Goal: Find specific page/section: Find specific page/section

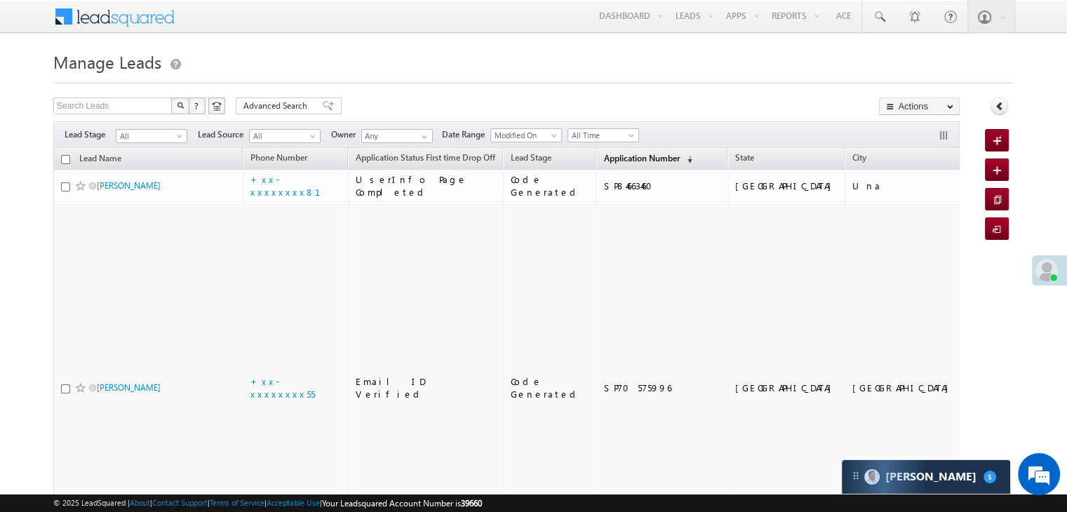
click at [622, 157] on span "Application Number" at bounding box center [641, 158] width 76 height 11
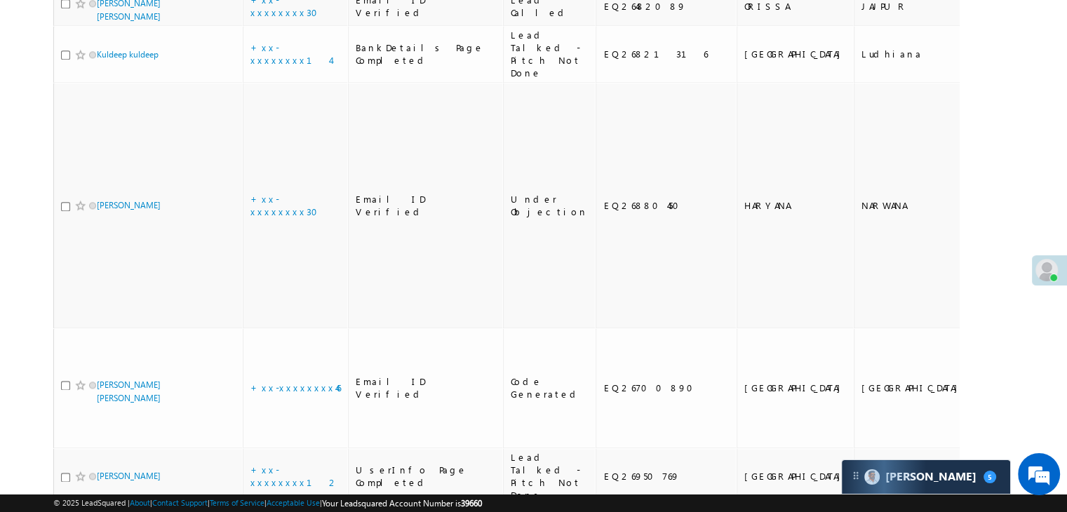
scroll to position [1754, 0]
